Goal: Task Accomplishment & Management: Manage account settings

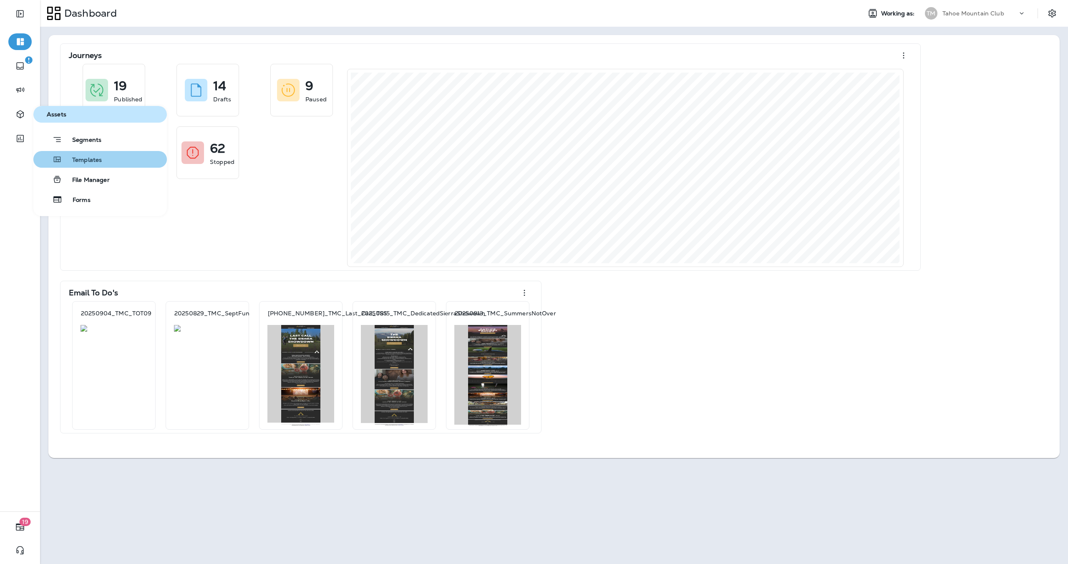
click at [101, 161] on span "Templates" at bounding box center [82, 160] width 40 height 8
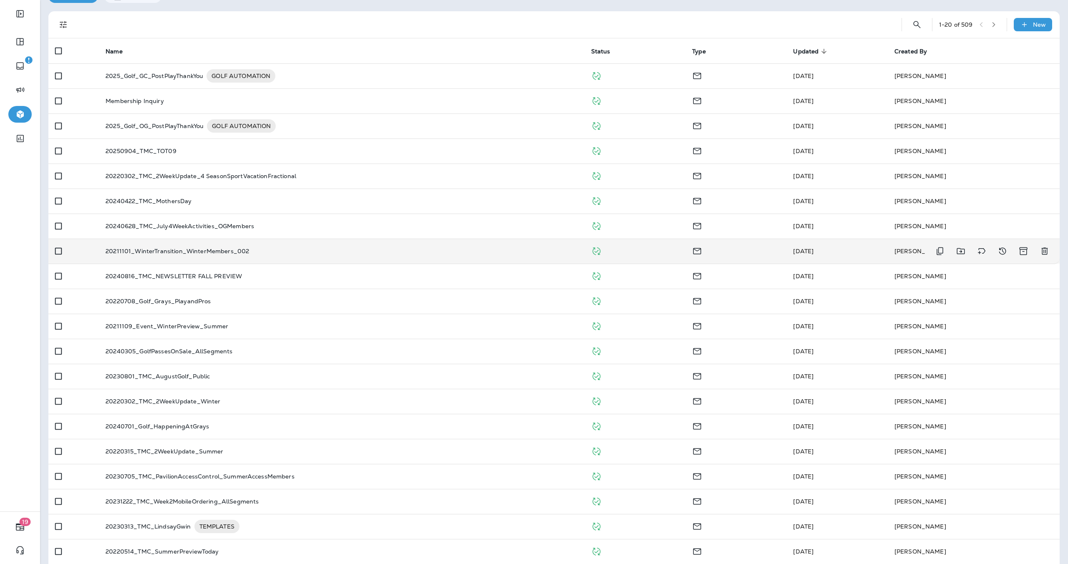
scroll to position [54, 0]
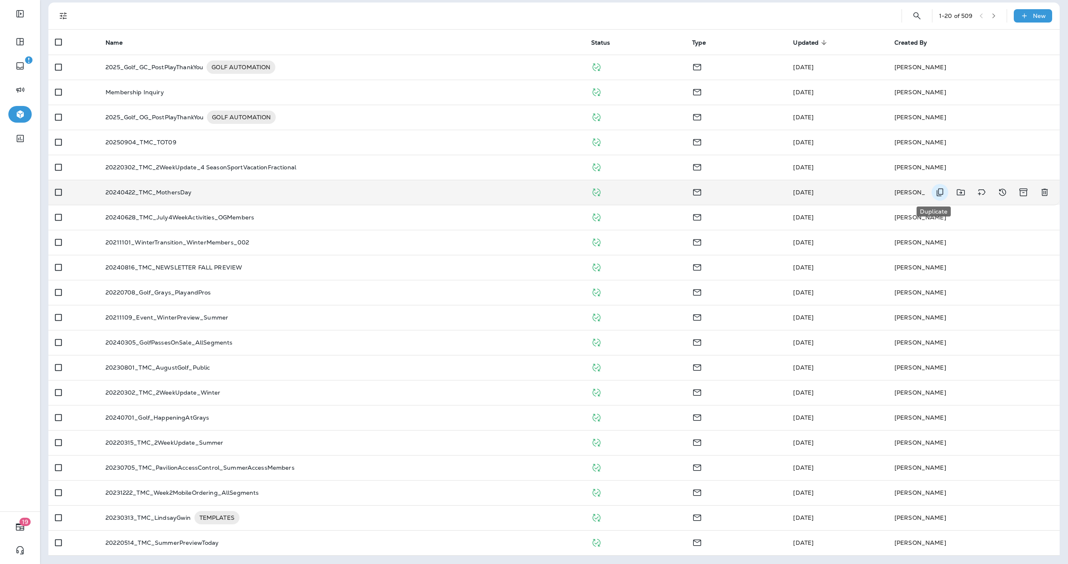
click at [937, 193] on icon "Duplicate" at bounding box center [940, 192] width 10 height 10
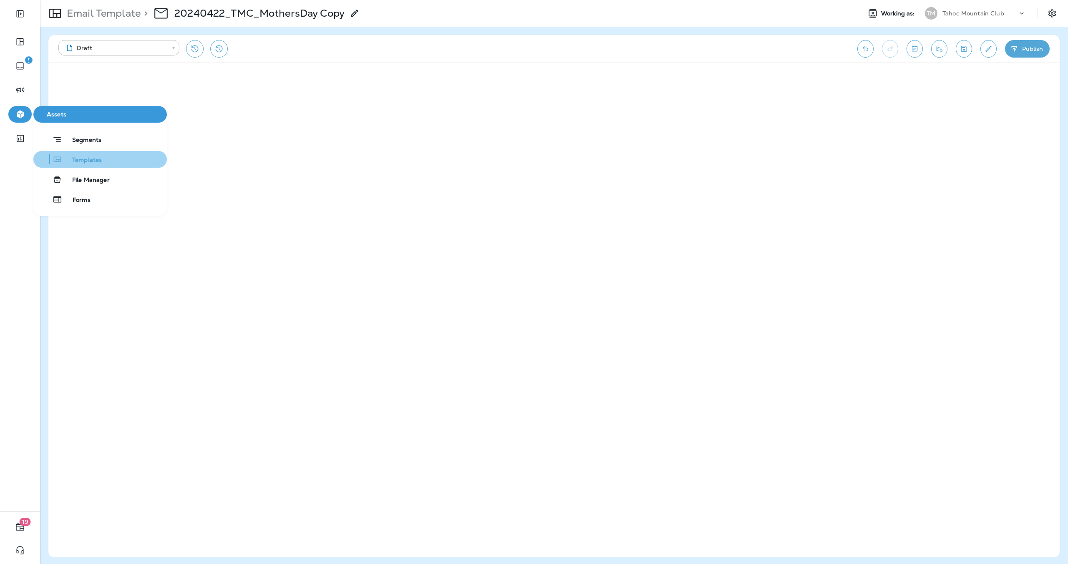
click at [90, 166] on button "Templates" at bounding box center [99, 159] width 133 height 17
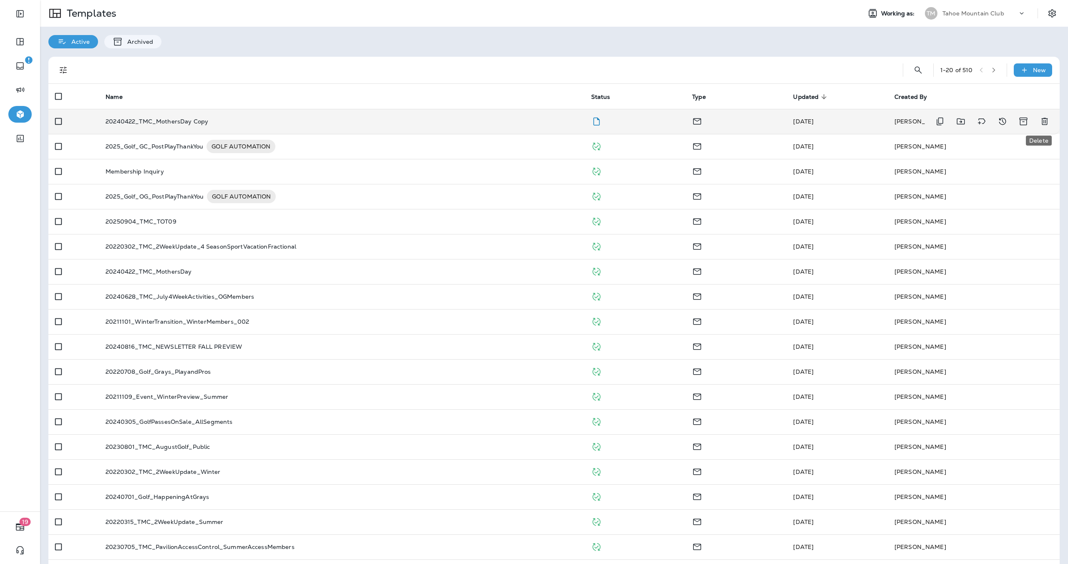
click at [1040, 121] on icon "Delete" at bounding box center [1045, 121] width 10 height 10
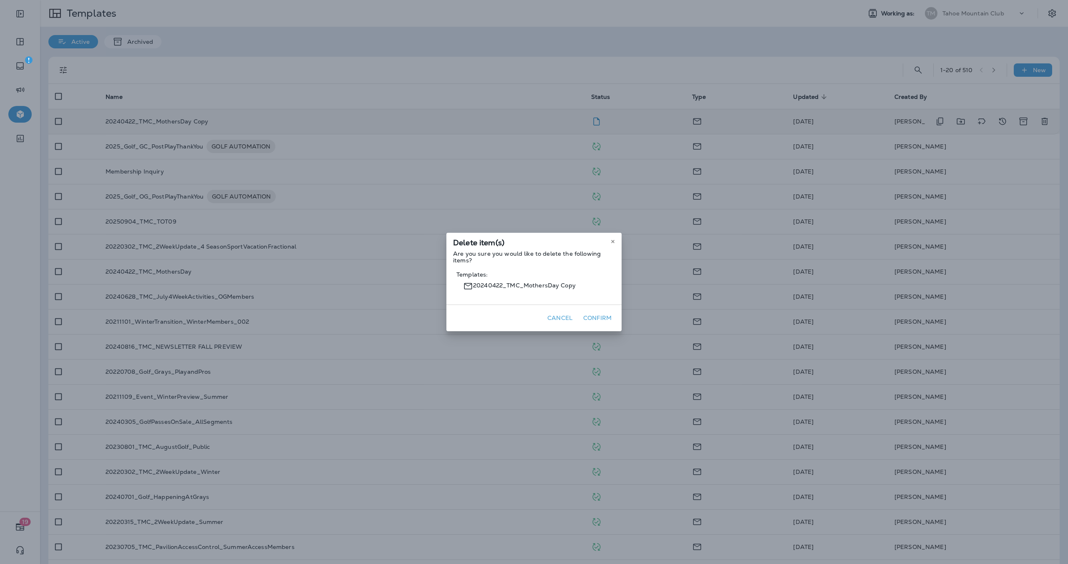
click at [601, 315] on button "Confirm" at bounding box center [597, 318] width 35 height 13
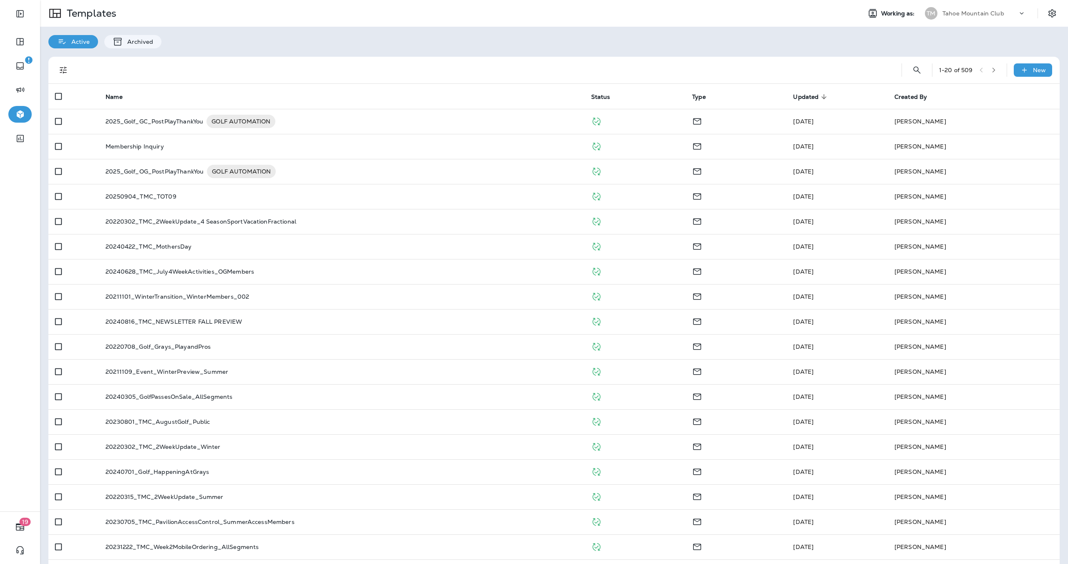
click at [991, 71] on icon "button" at bounding box center [994, 70] width 6 height 6
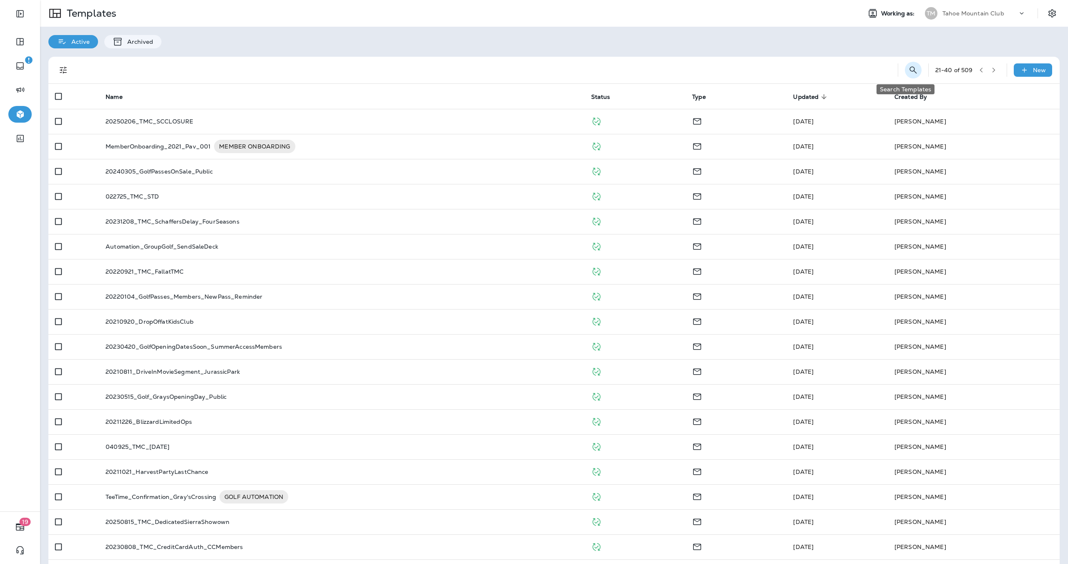
click at [908, 71] on icon "Search Templates" at bounding box center [913, 70] width 10 height 10
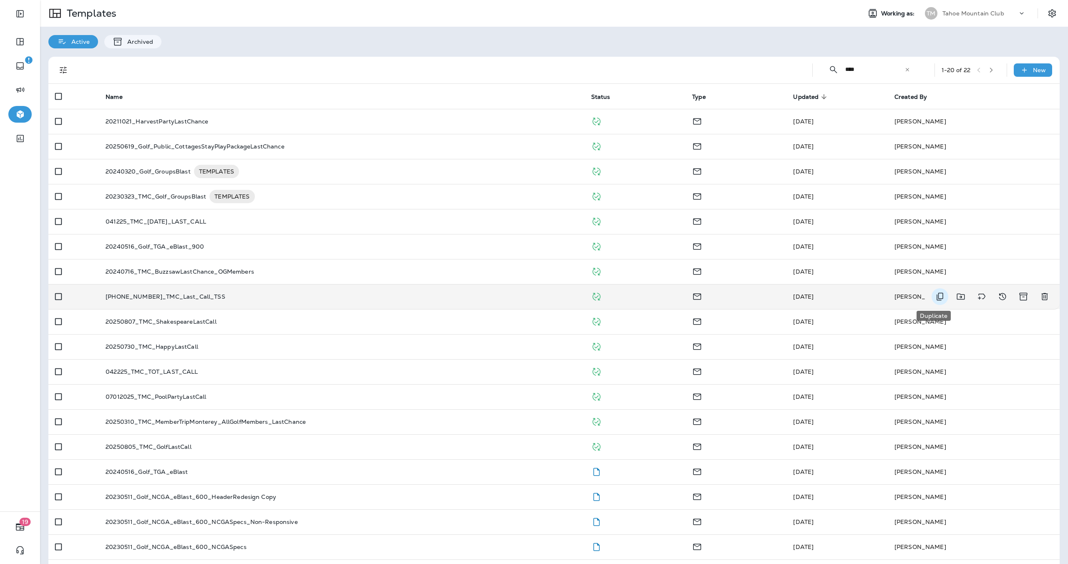
type input "****"
click at [935, 297] on icon "Duplicate" at bounding box center [940, 297] width 10 height 10
